Goal: Contribute content

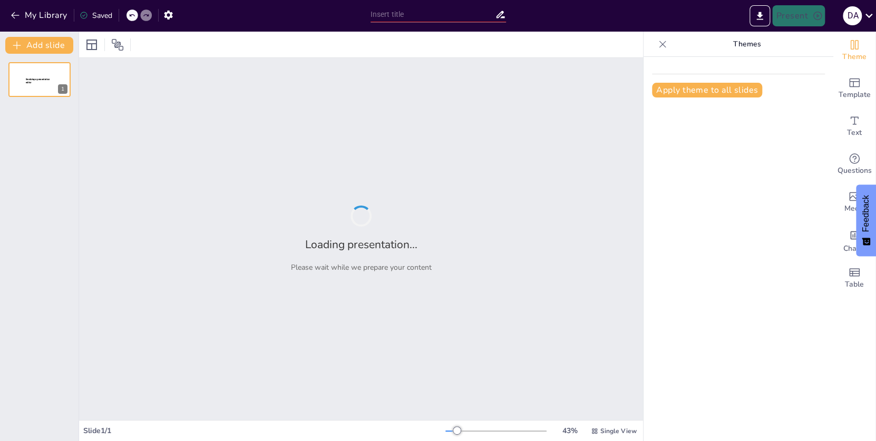
type input "ciclo del carbono y oxigeno"
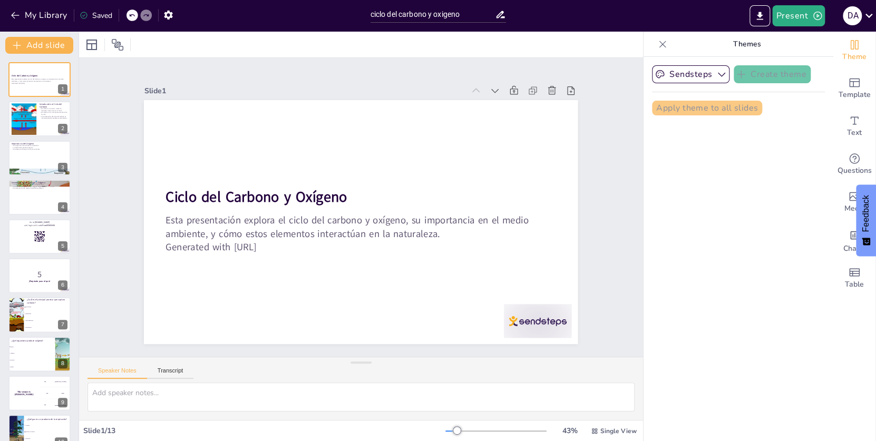
checkbox input "true"
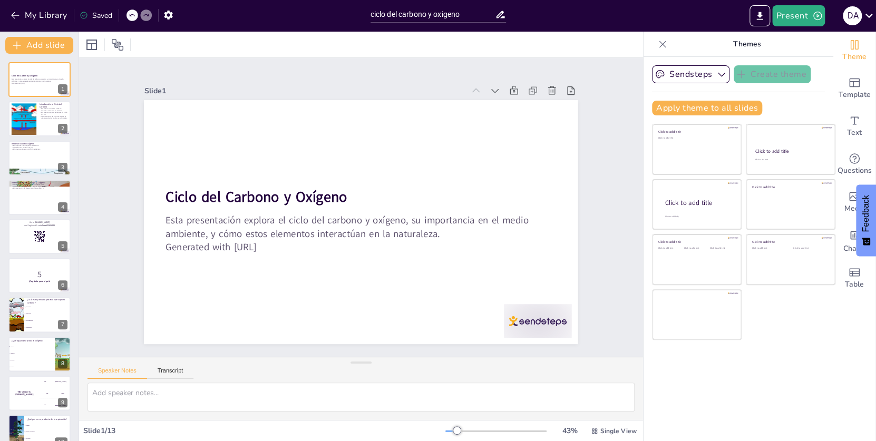
checkbox input "true"
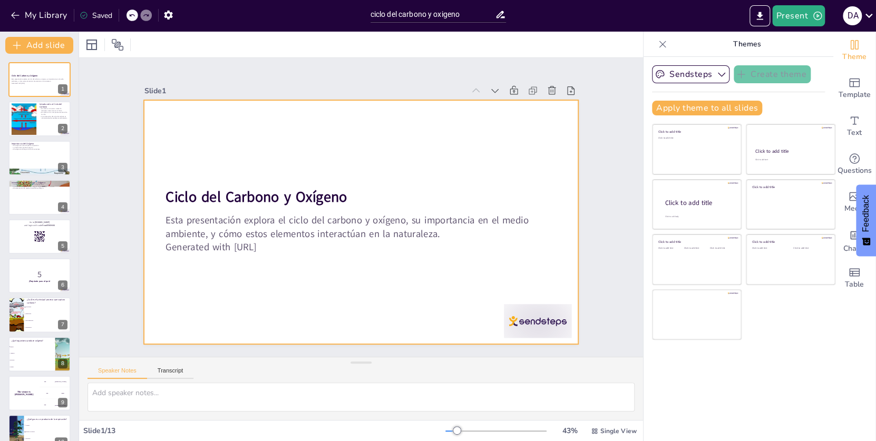
checkbox input "true"
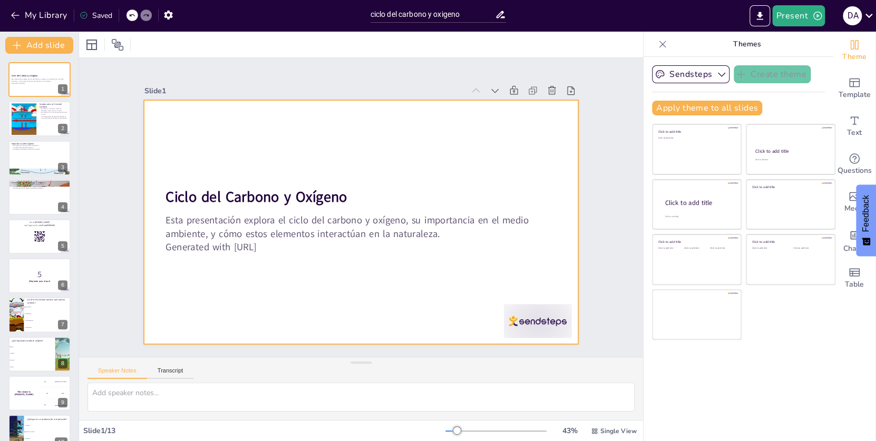
checkbox input "true"
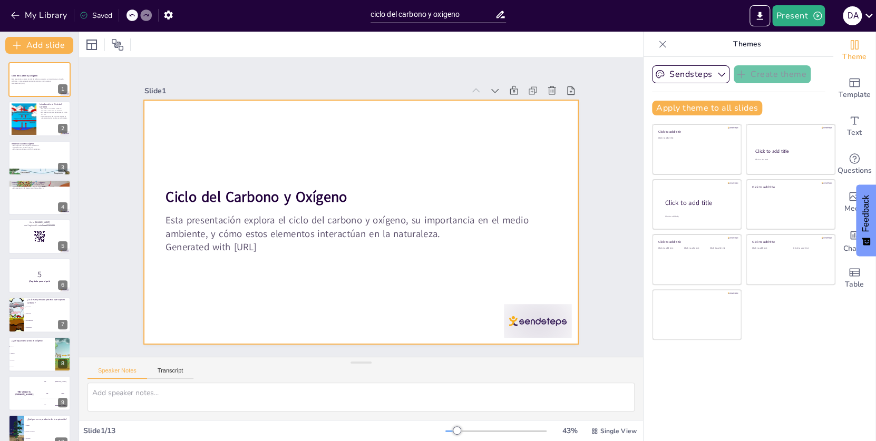
checkbox input "true"
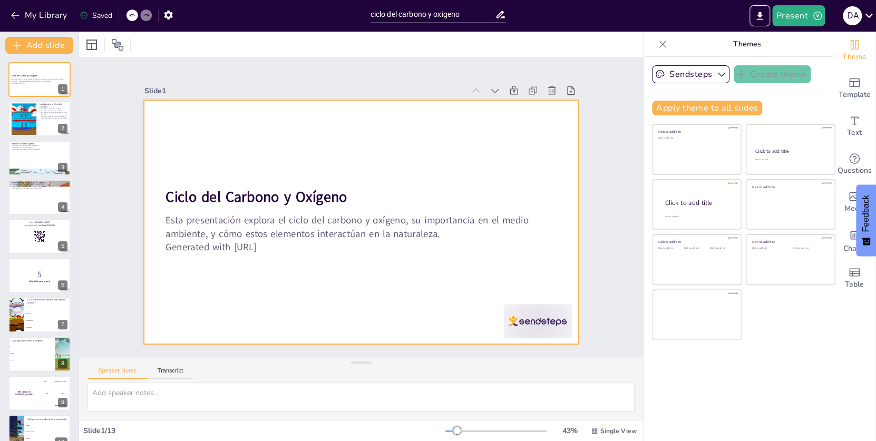
checkbox input "true"
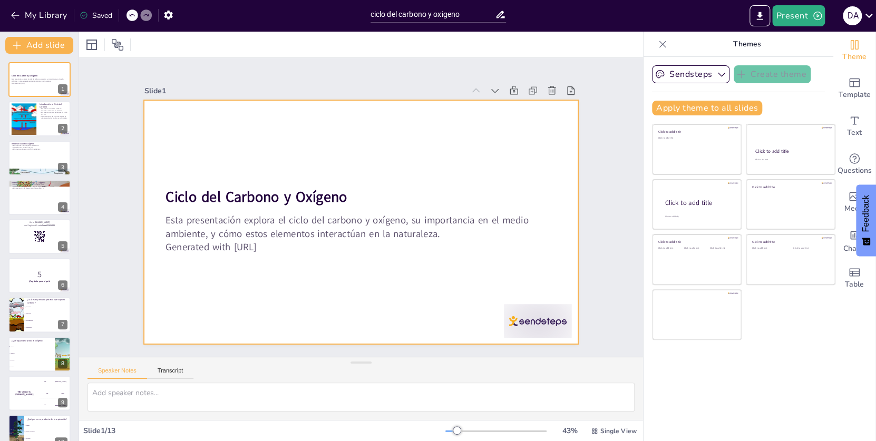
checkbox input "true"
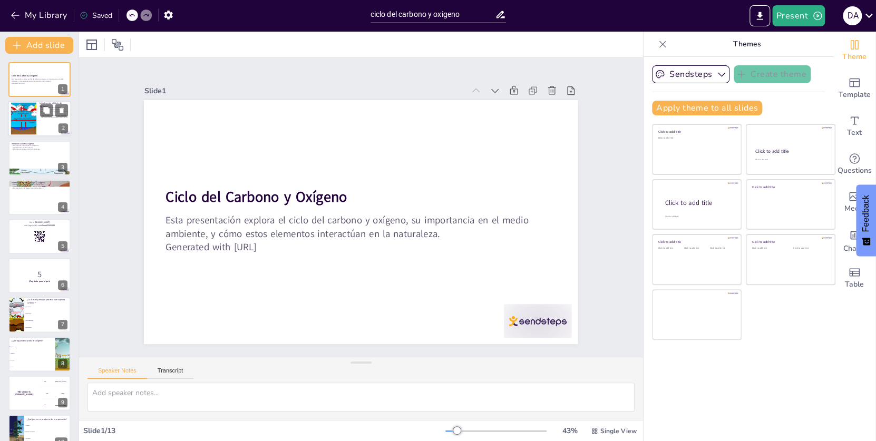
checkbox input "true"
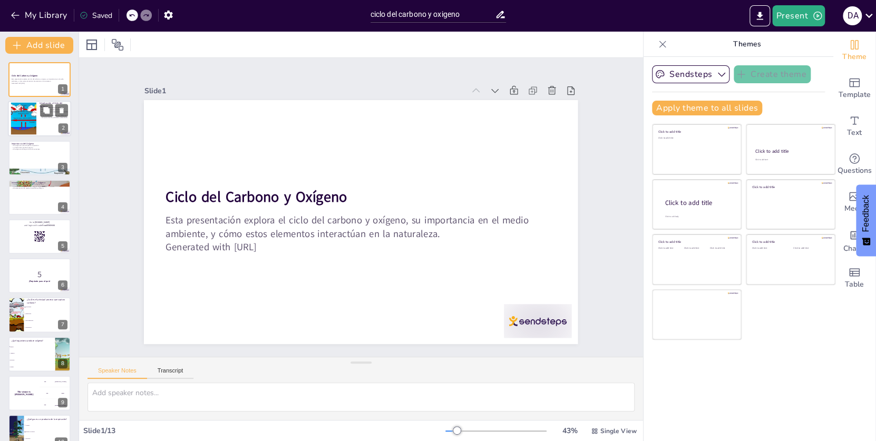
checkbox input "true"
click at [24, 123] on div at bounding box center [23, 119] width 43 height 32
checkbox input "true"
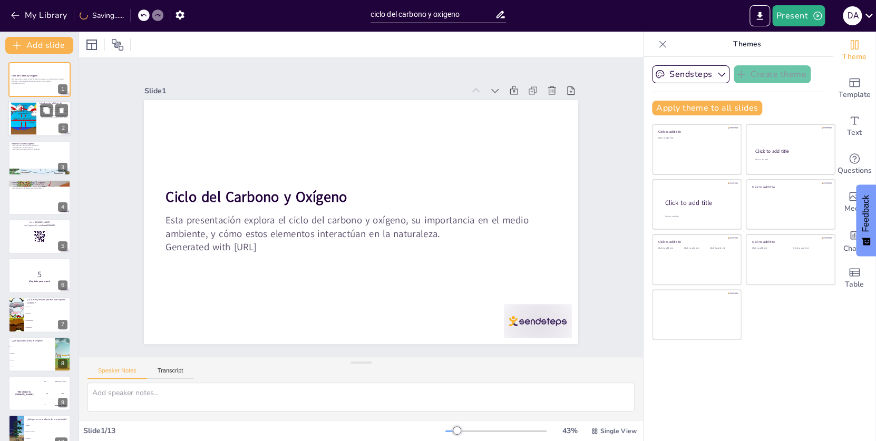
checkbox input "true"
type textarea "El movimiento del carbono es crucial para entender cómo se distribuye y se reci…"
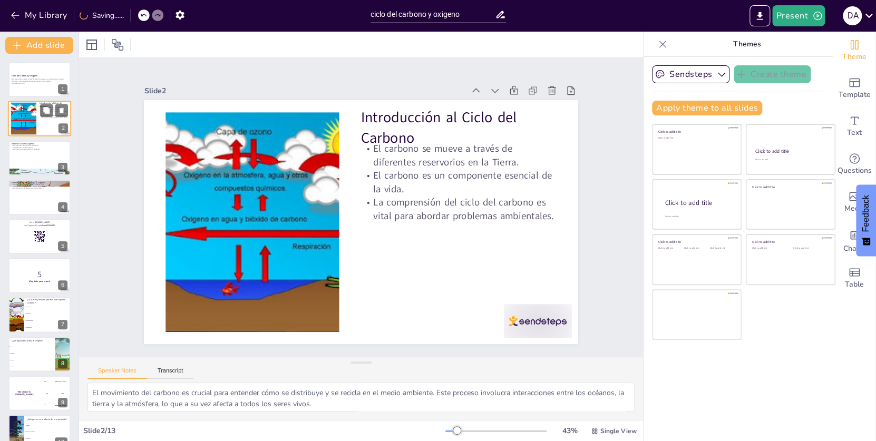
checkbox input "true"
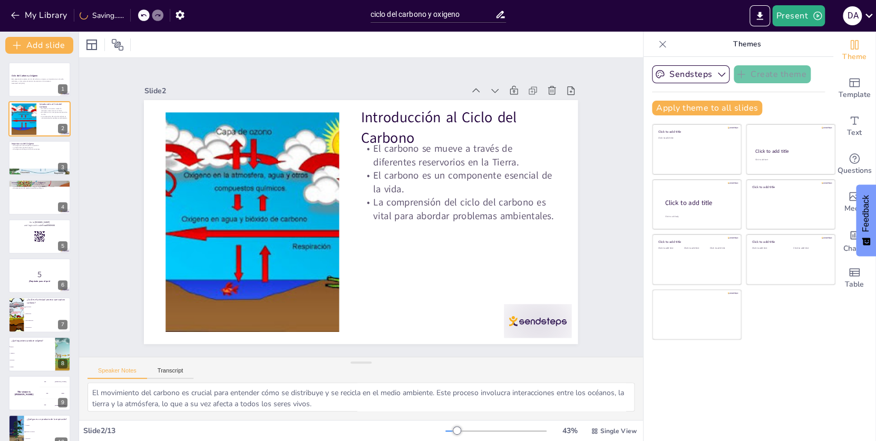
checkbox input "true"
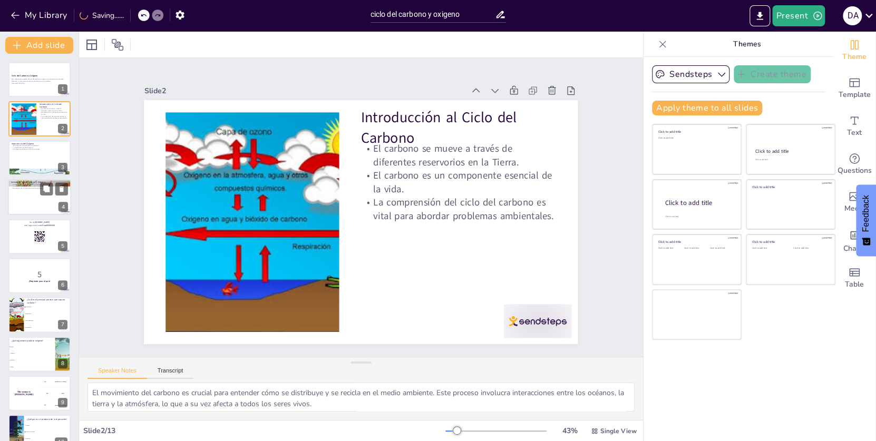
checkbox input "true"
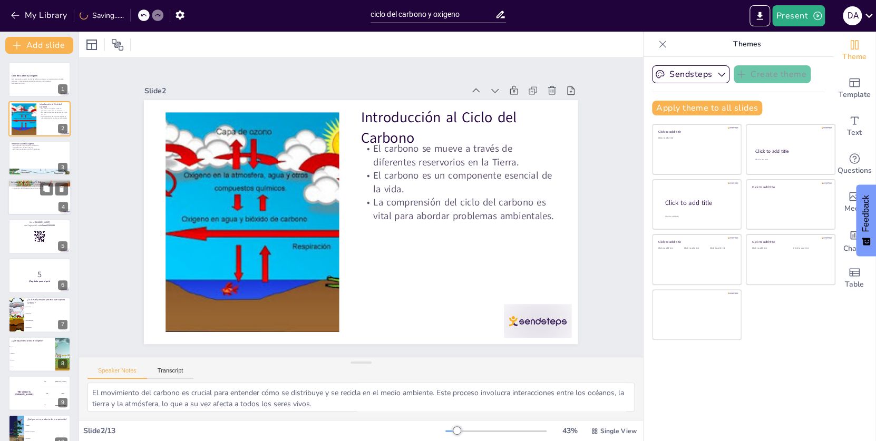
checkbox input "true"
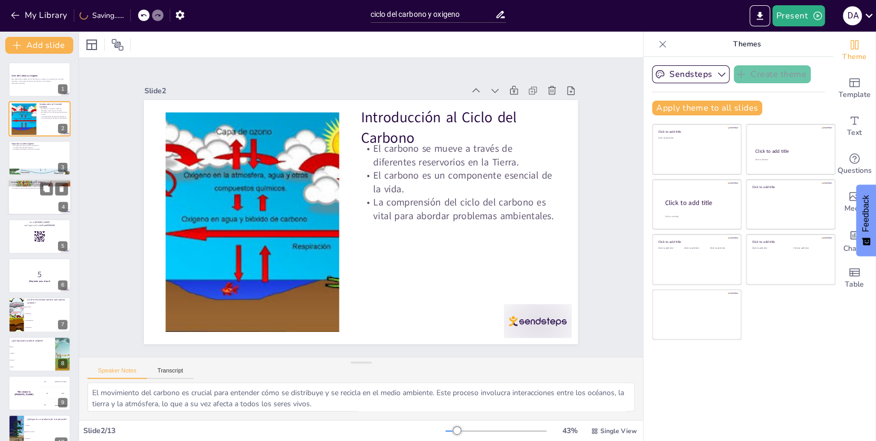
checkbox input "true"
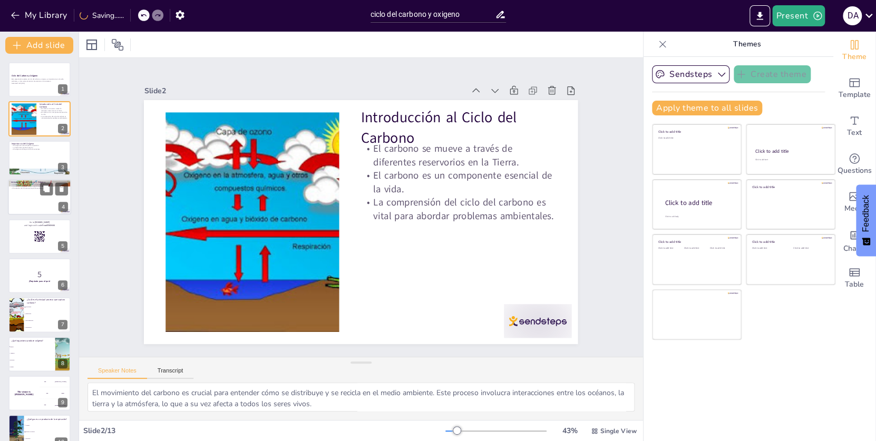
checkbox input "true"
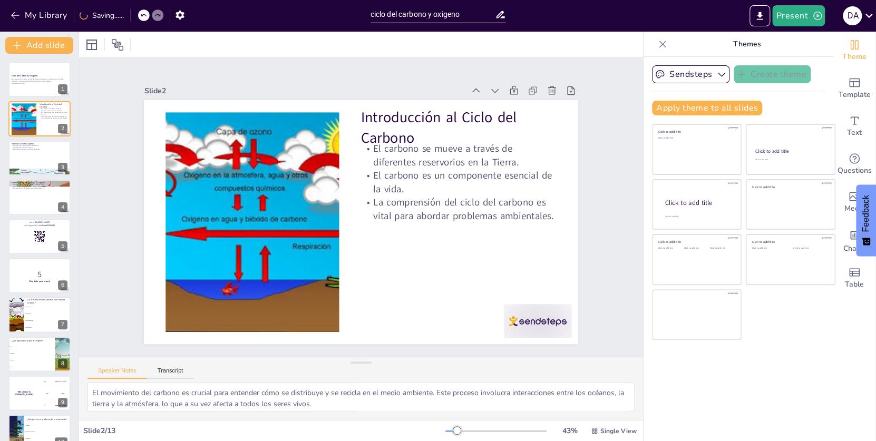
checkbox input "true"
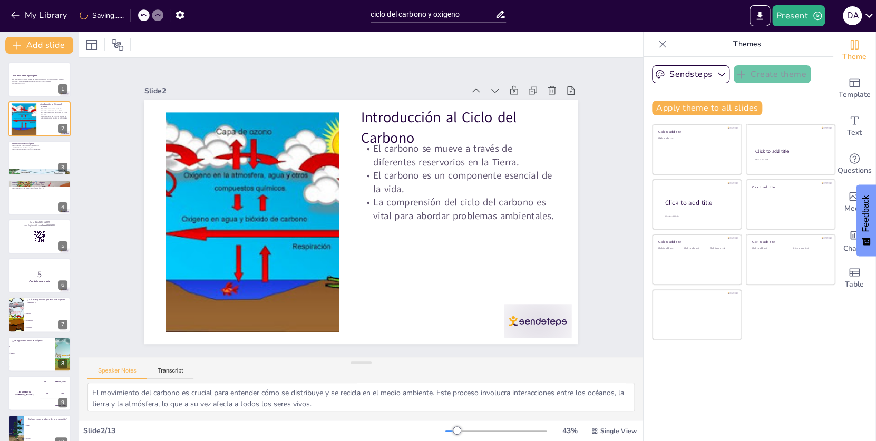
checkbox input "true"
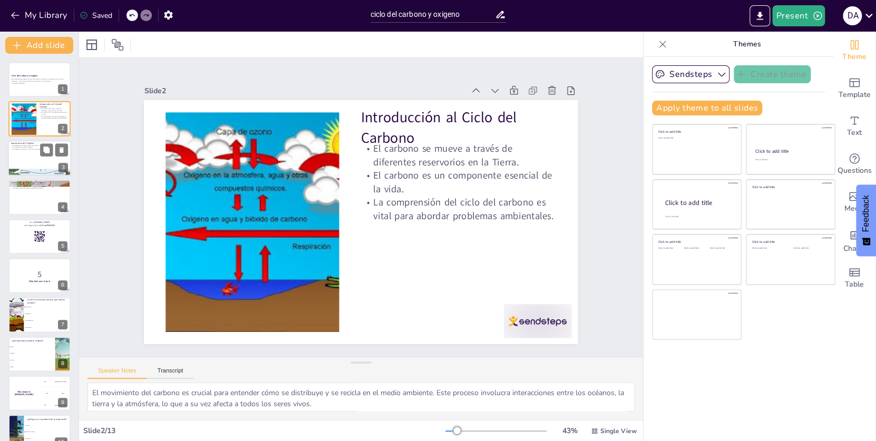
checkbox input "true"
click at [30, 156] on div at bounding box center [39, 158] width 63 height 36
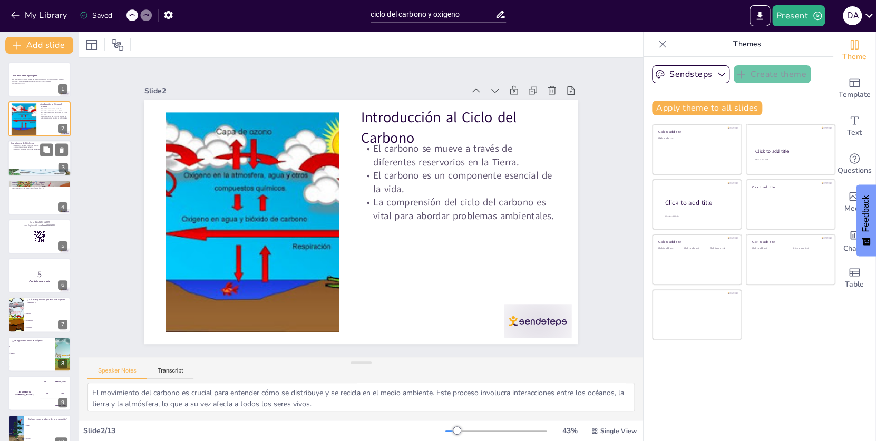
checkbox input "true"
type textarea "La respiración es el proceso mediante el cual los organismos obtienen energía. …"
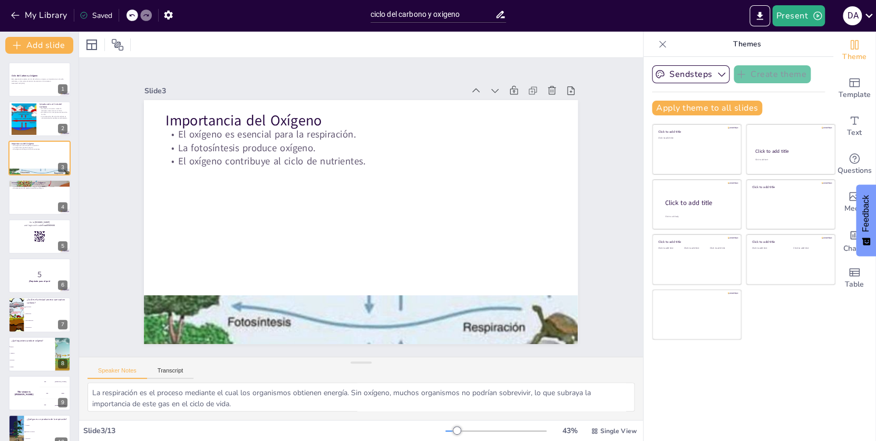
checkbox input "true"
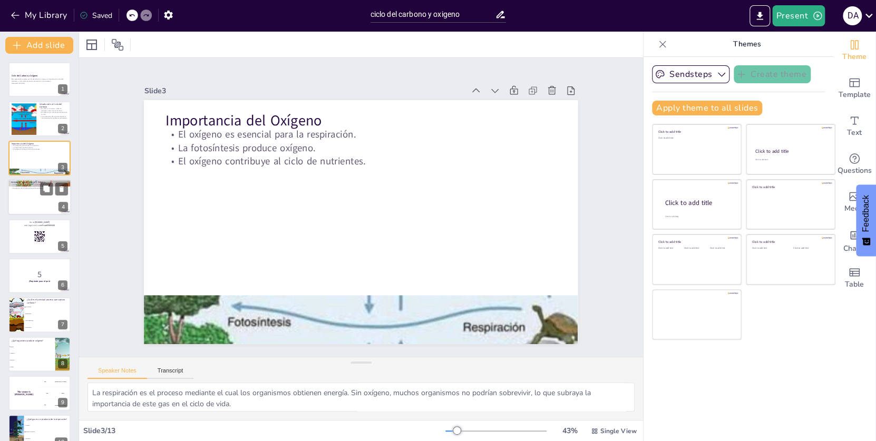
checkbox input "true"
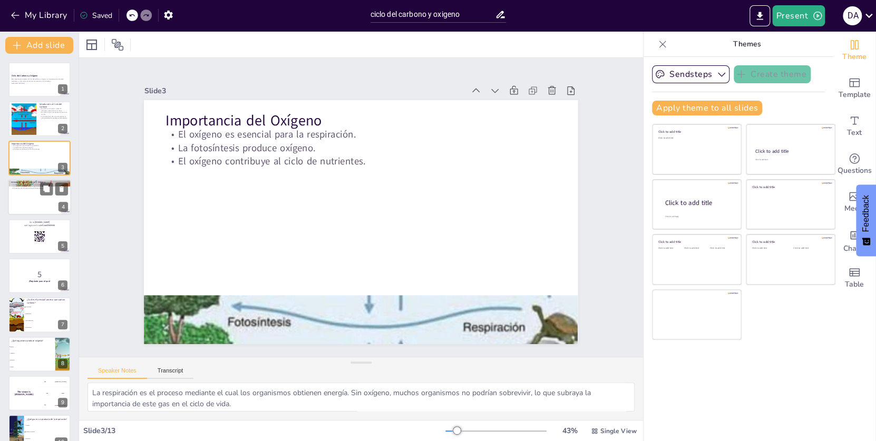
checkbox input "true"
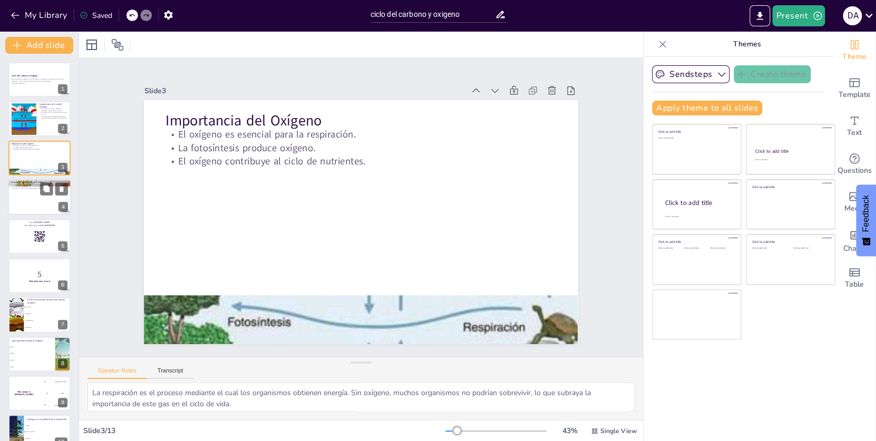
checkbox input "true"
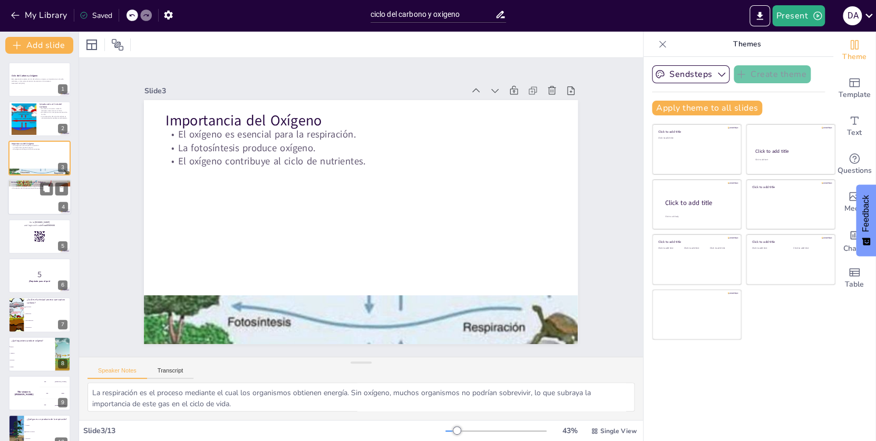
click at [38, 197] on div at bounding box center [39, 197] width 63 height 36
checkbox input "true"
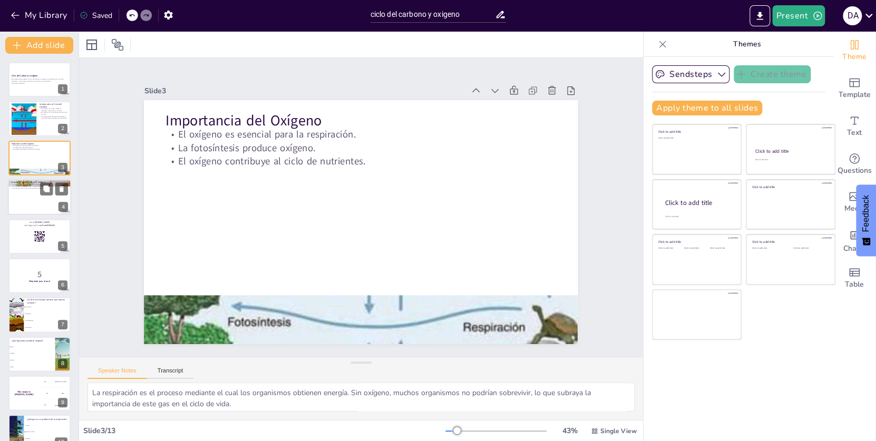
type textarea "Estos procesos son fundamentales para el ciclo de carbono y oxígeno. La fotosín…"
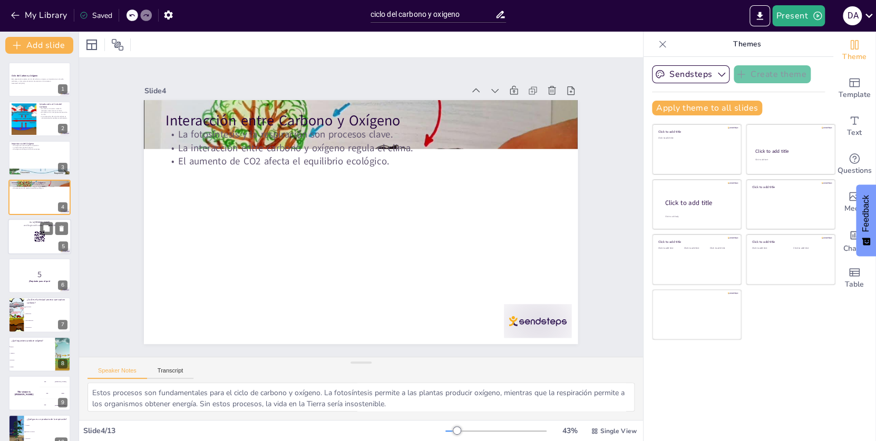
checkbox input "true"
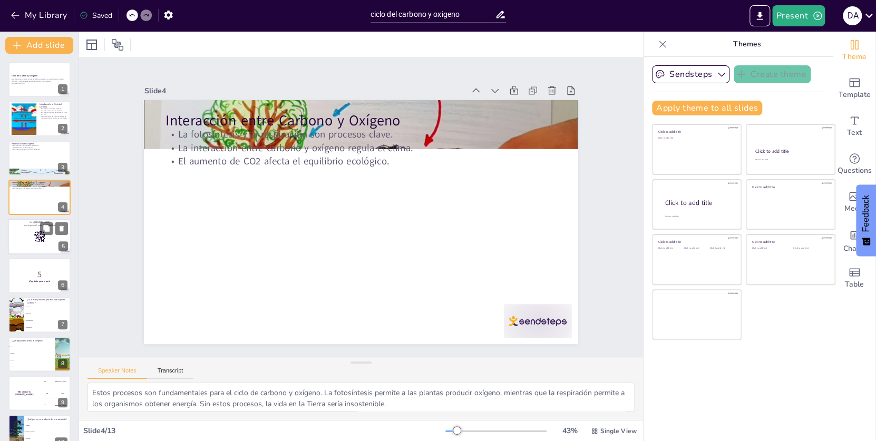
checkbox input "true"
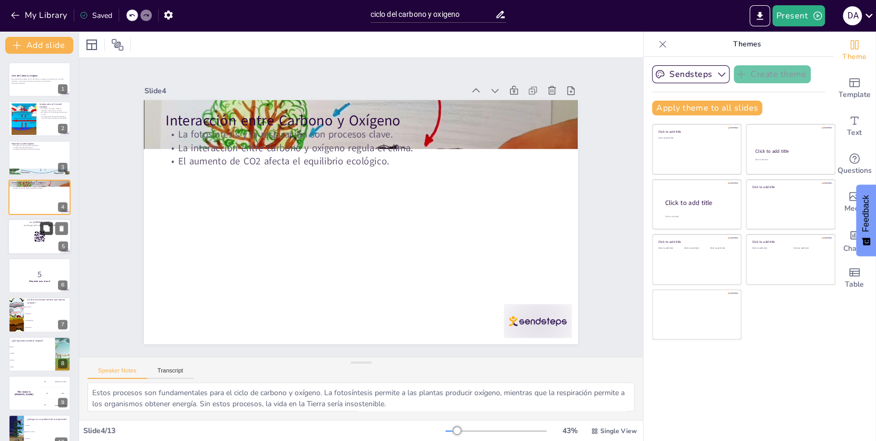
checkbox input "true"
click at [45, 227] on icon at bounding box center [46, 228] width 6 height 6
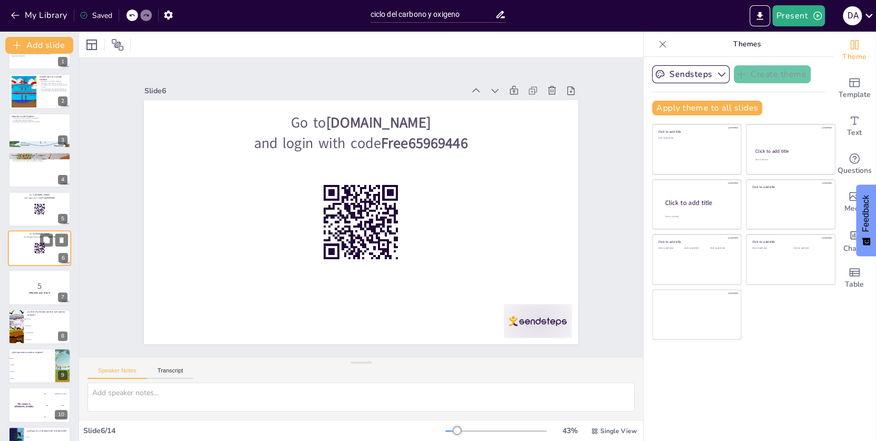
checkbox input "true"
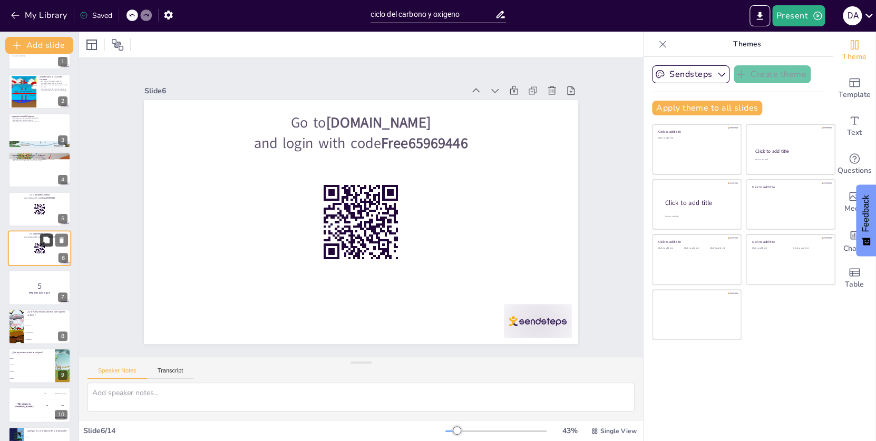
checkbox input "true"
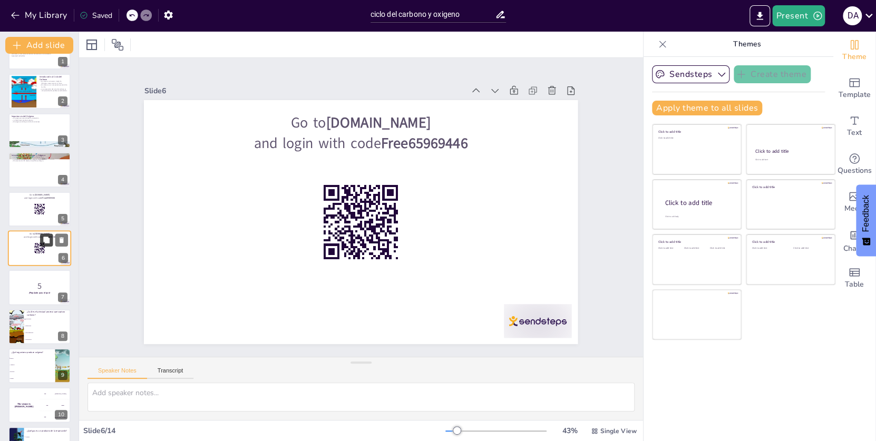
checkbox input "true"
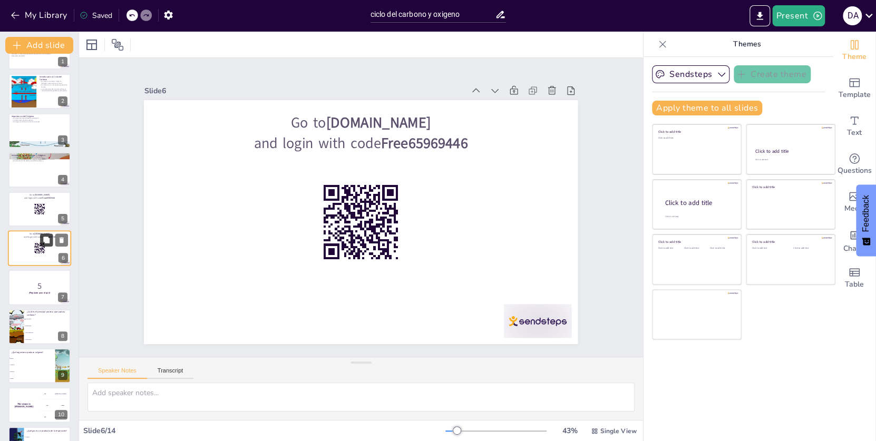
checkbox input "true"
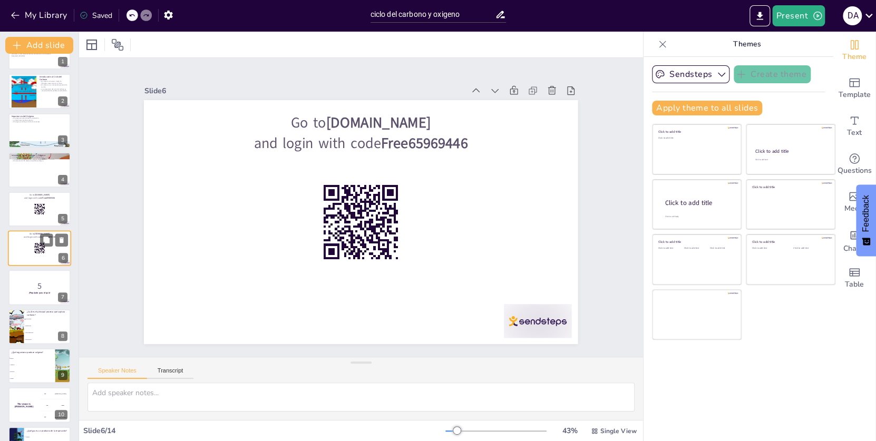
checkbox input "true"
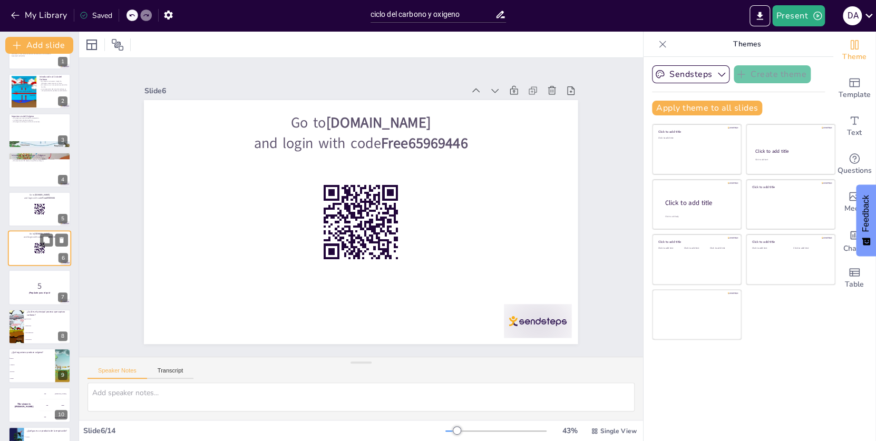
checkbox input "true"
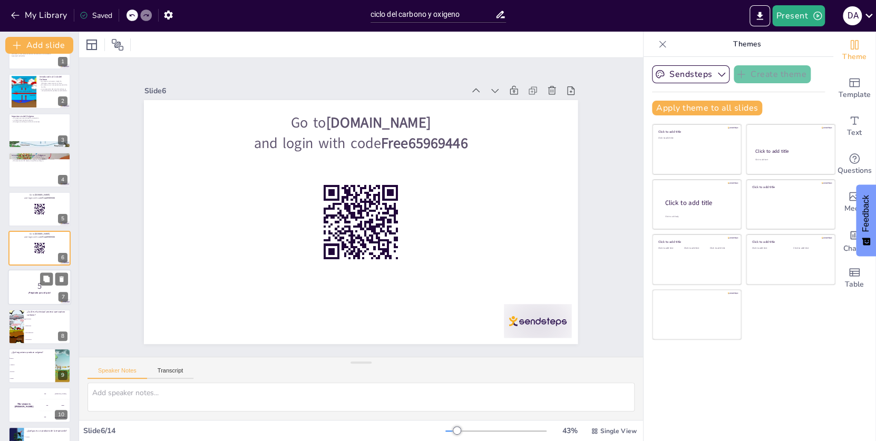
checkbox input "true"
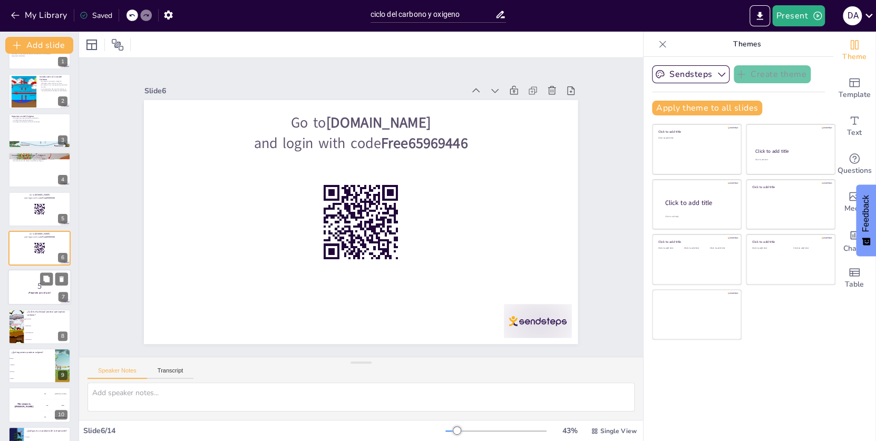
checkbox input "true"
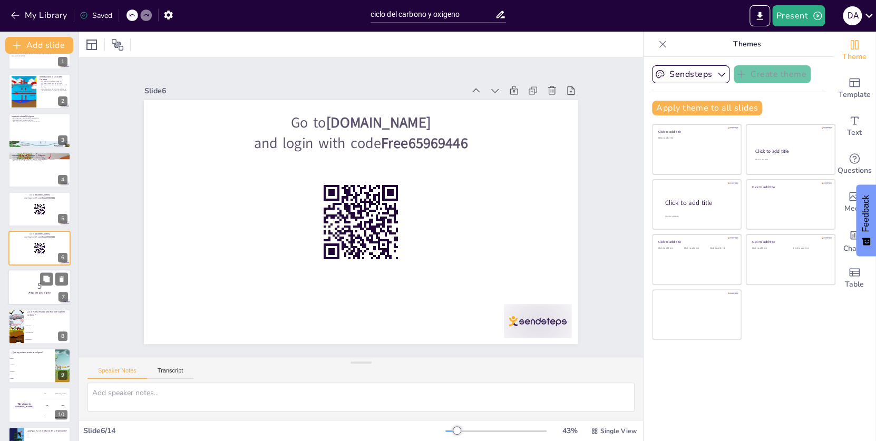
checkbox input "true"
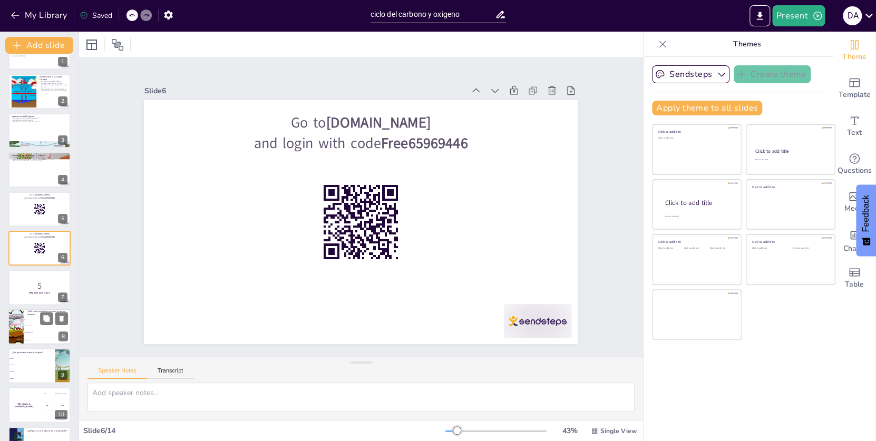
click at [38, 287] on p "5" at bounding box center [40, 286] width 56 height 12
checkbox input "true"
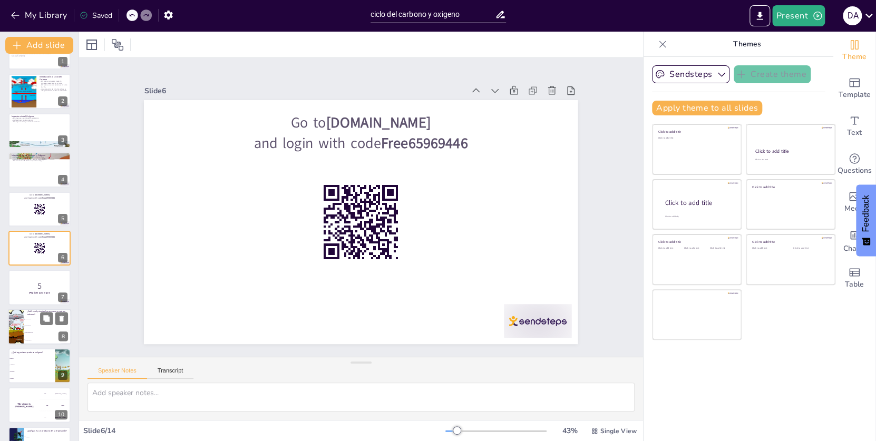
checkbox input "true"
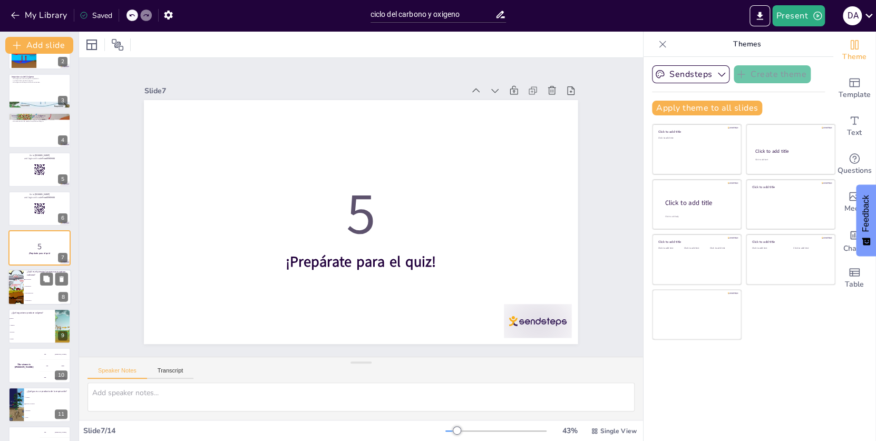
checkbox input "true"
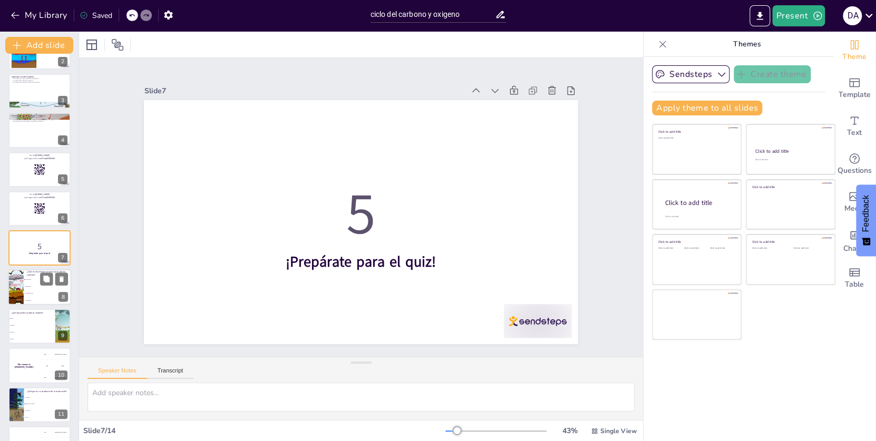
checkbox input "true"
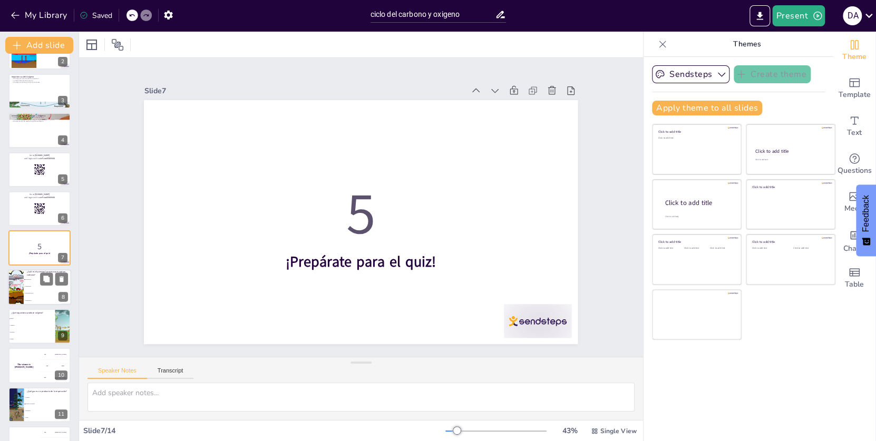
checkbox input "true"
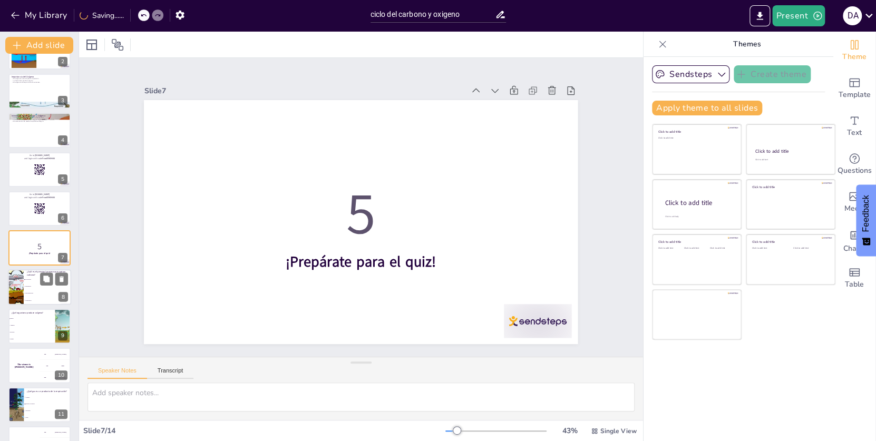
click at [34, 297] on li "Evaporación" at bounding box center [47, 300] width 47 height 7
type textarea "La fotosíntesis es el proceso principal que captura carbono, como se mencionó e…"
checkbox input "true"
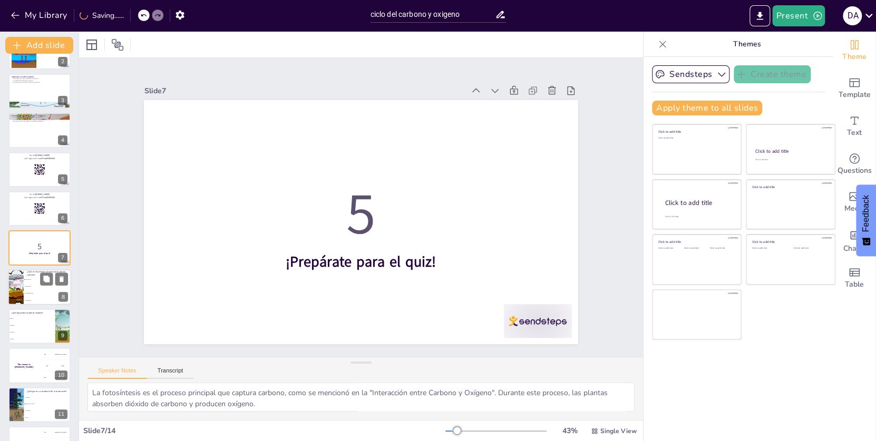
scroll to position [106, 0]
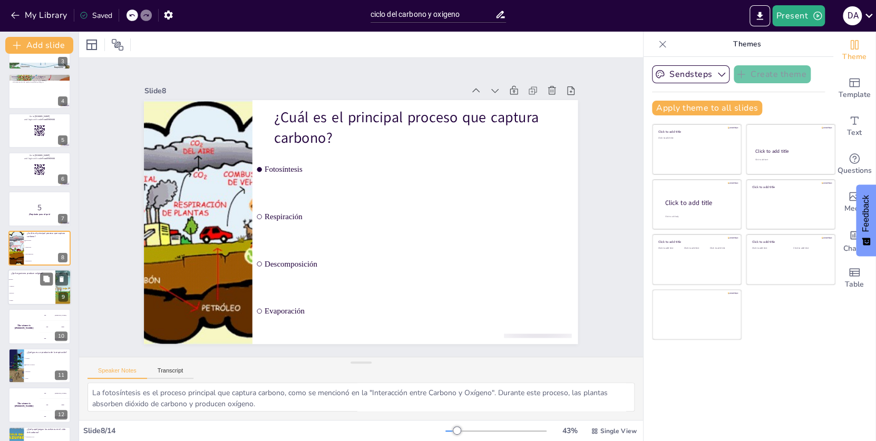
click at [21, 282] on li "Plantas" at bounding box center [31, 279] width 47 height 7
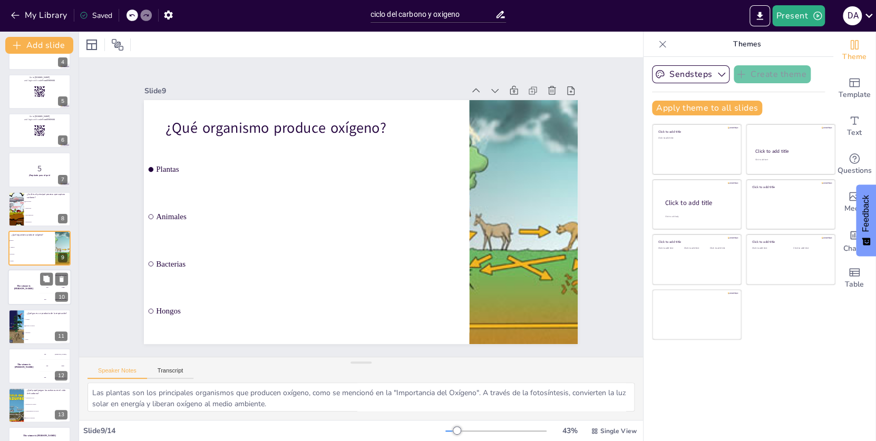
click at [25, 287] on h4 "The winner is [PERSON_NAME]" at bounding box center [24, 287] width 32 height 5
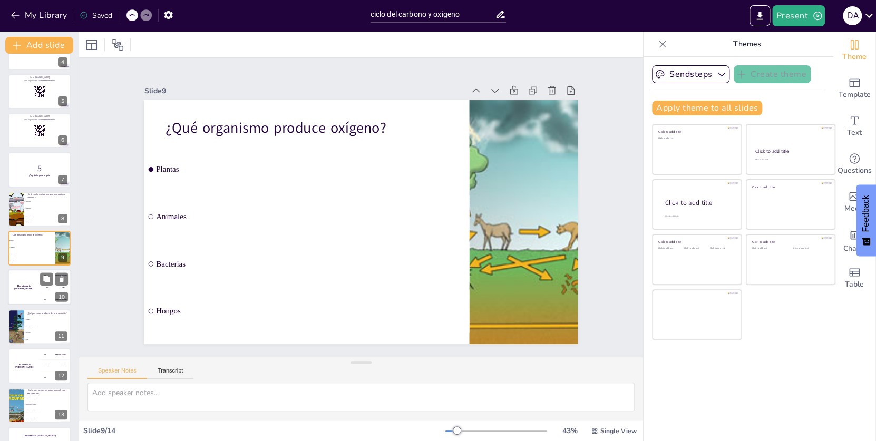
scroll to position [174, 0]
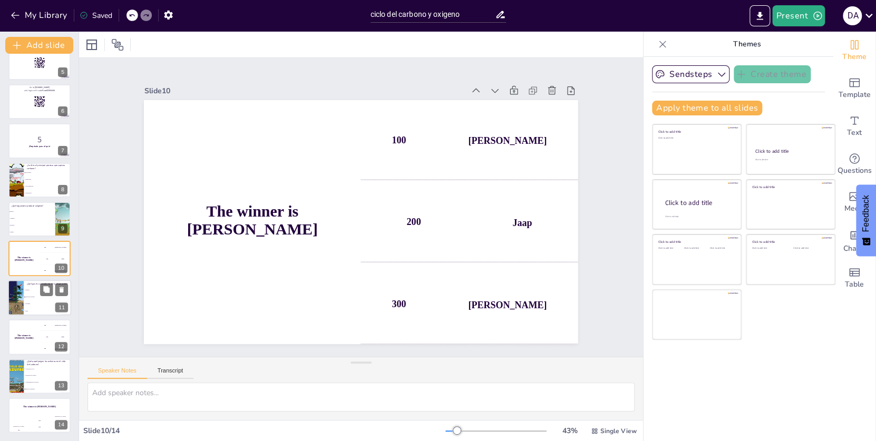
click at [25, 288] on li "Oxígeno" at bounding box center [47, 290] width 47 height 7
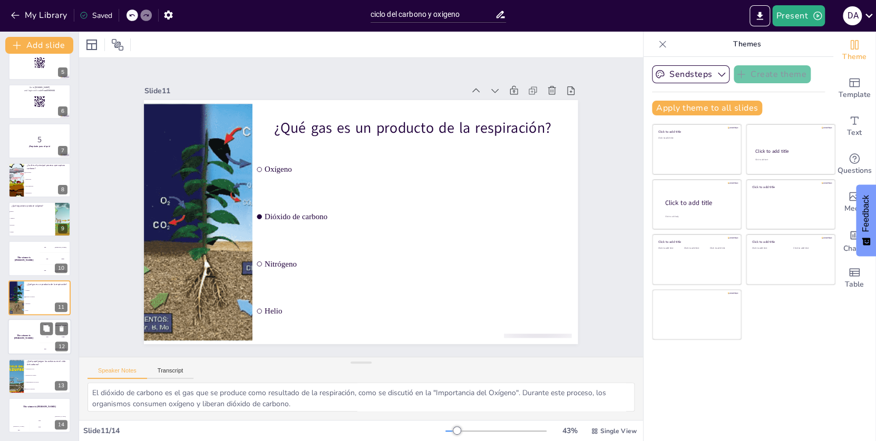
click at [25, 327] on div "The winner is [PERSON_NAME]" at bounding box center [24, 337] width 32 height 36
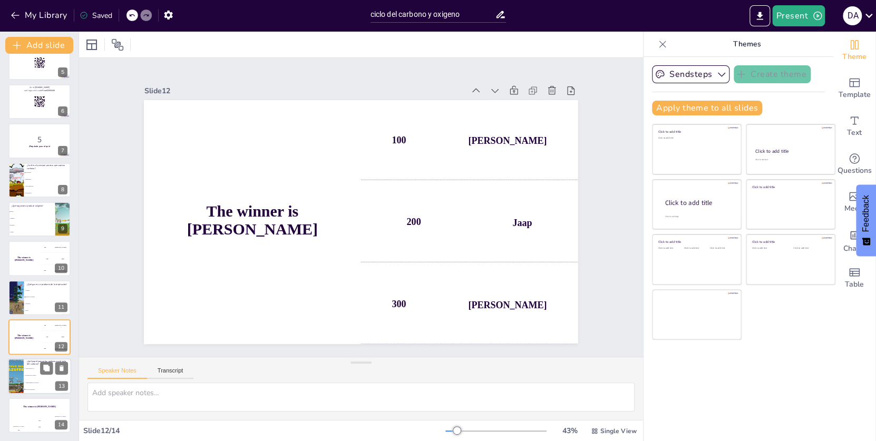
click at [24, 372] on li "Producción de oxígeno" at bounding box center [47, 375] width 47 height 7
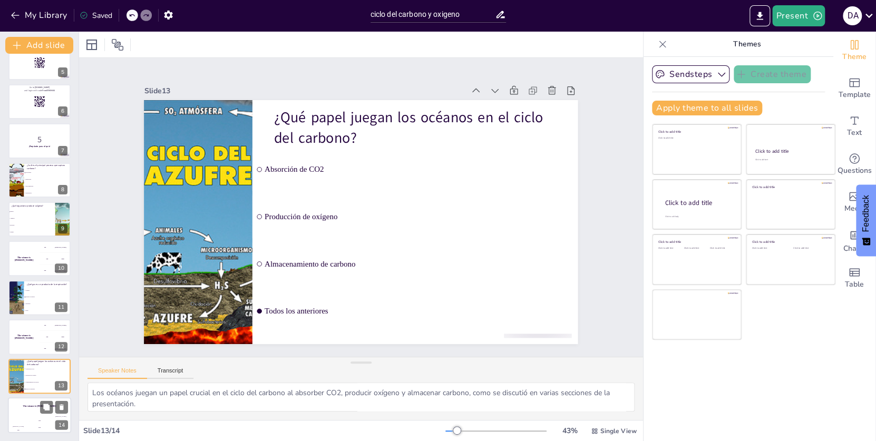
click at [27, 403] on div "The winner is [PERSON_NAME]" at bounding box center [39, 407] width 63 height 18
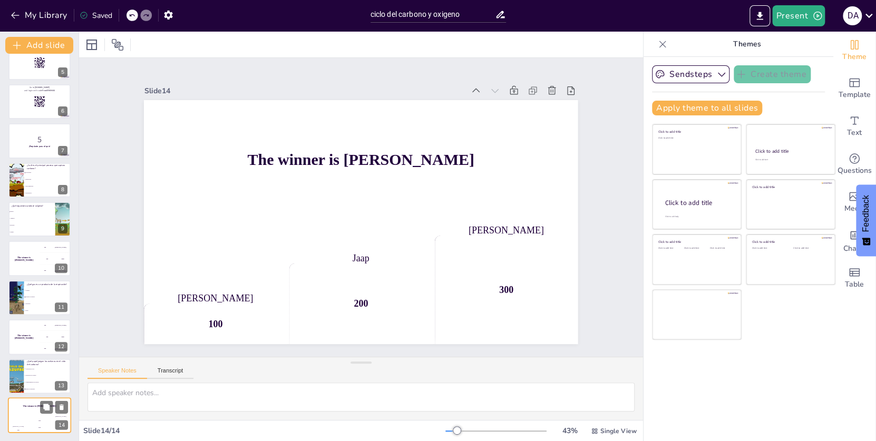
scroll to position [173, 0]
click at [63, 173] on icon at bounding box center [62, 173] width 4 height 6
click at [63, 173] on icon at bounding box center [61, 172] width 4 height 6
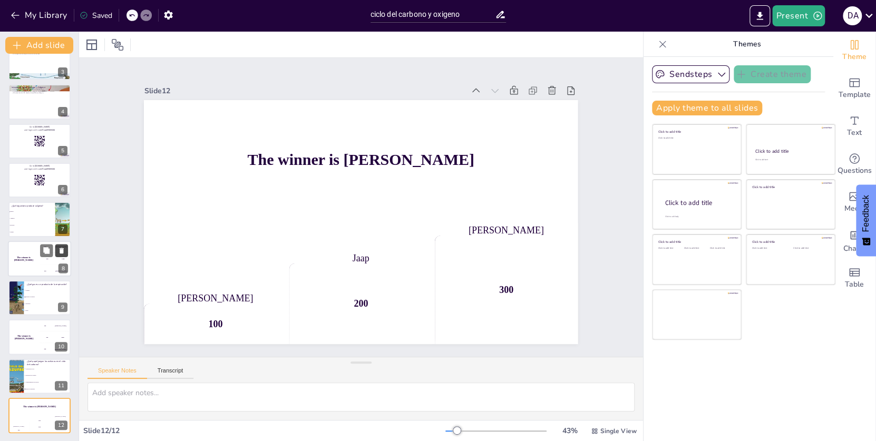
click at [63, 173] on icon at bounding box center [60, 172] width 7 height 7
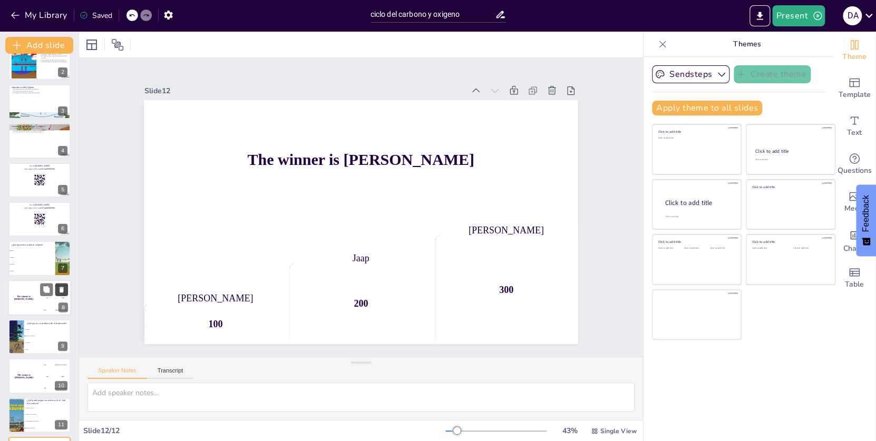
click at [63, 173] on icon at bounding box center [61, 172] width 4 height 6
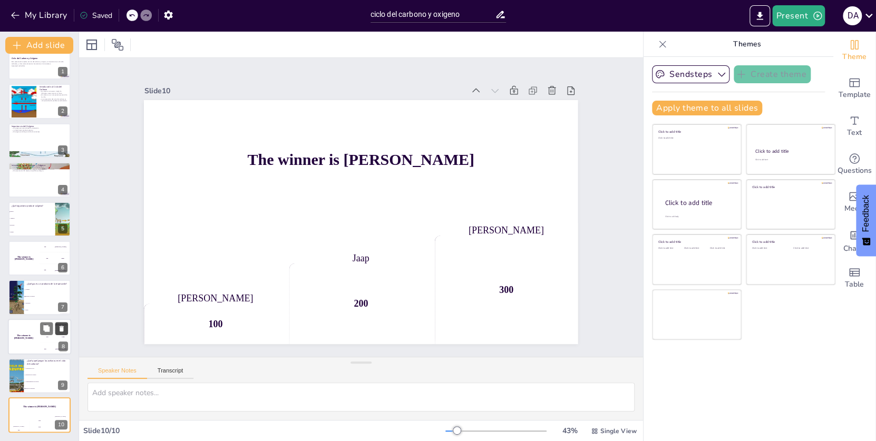
scroll to position [17, 0]
click at [63, 173] on icon at bounding box center [60, 171] width 7 height 7
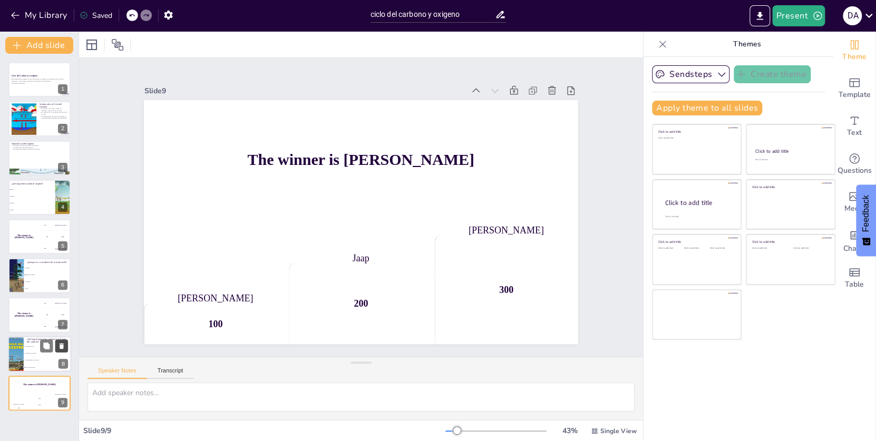
click at [63, 173] on div at bounding box center [39, 172] width 62 height 36
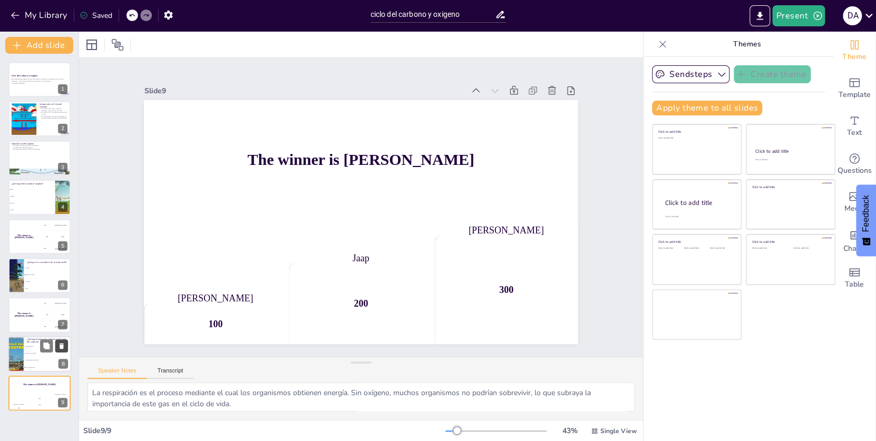
click at [63, 173] on div at bounding box center [39, 172] width 62 height 36
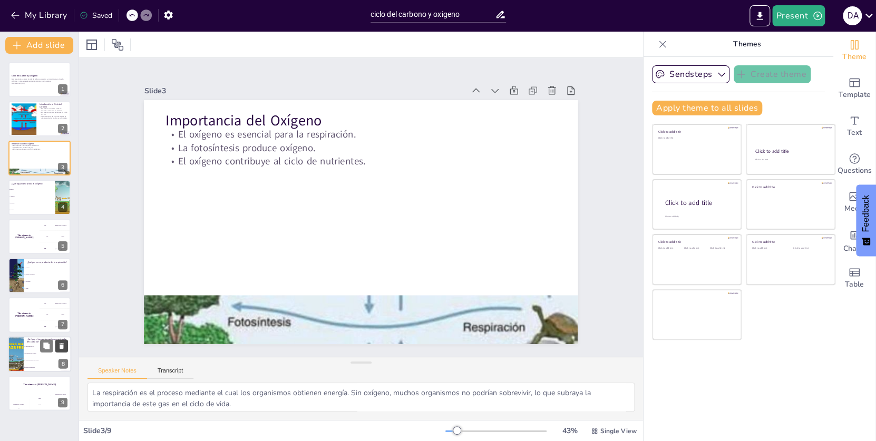
click at [63, 173] on div at bounding box center [39, 172] width 62 height 36
